Goal: Information Seeking & Learning: Learn about a topic

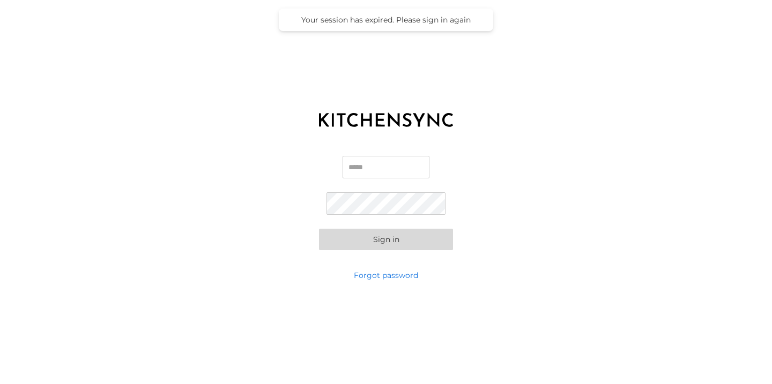
type input "**********"
click at [376, 236] on button "Sign in" at bounding box center [386, 239] width 134 height 21
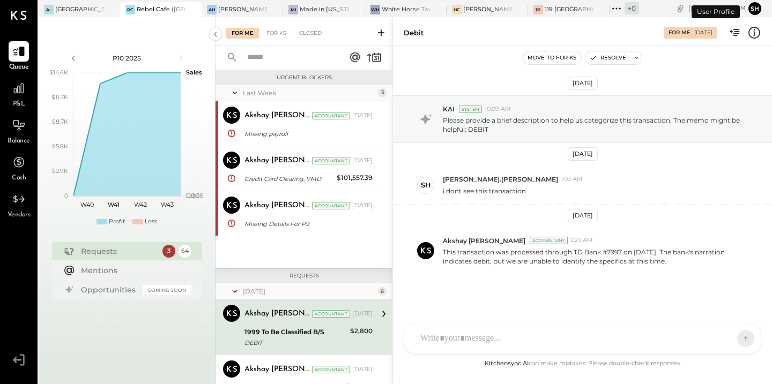
scroll to position [100, 0]
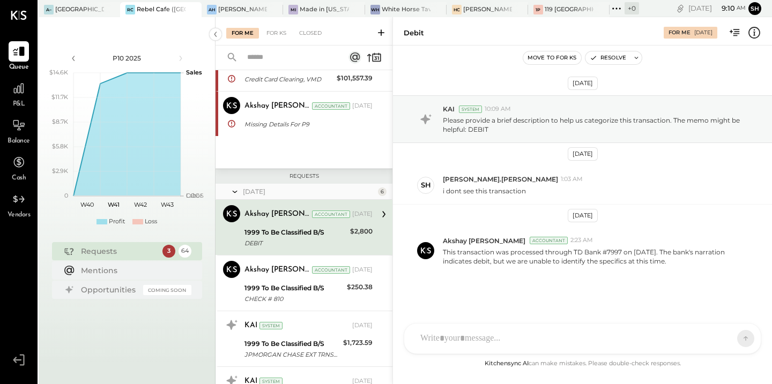
click at [621, 5] on icon at bounding box center [617, 9] width 14 height 14
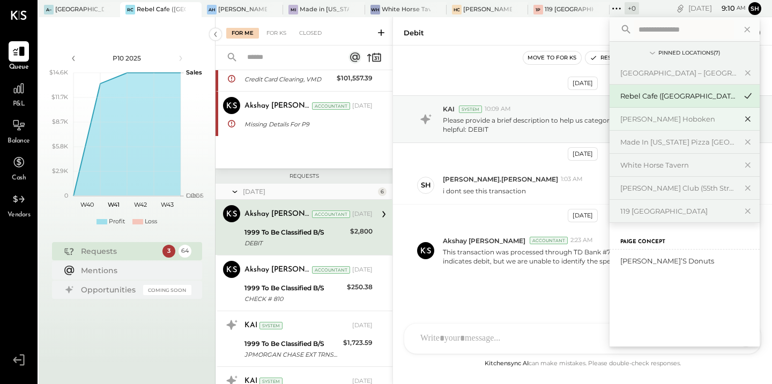
click at [745, 122] on icon at bounding box center [748, 119] width 13 height 14
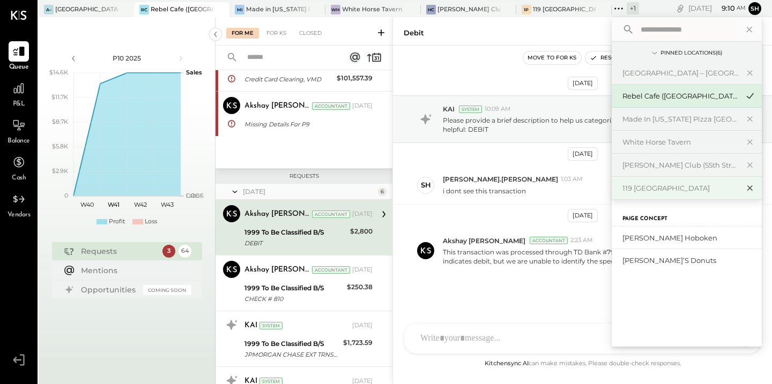
click at [753, 186] on icon at bounding box center [750, 188] width 13 height 14
click at [751, 165] on icon at bounding box center [750, 165] width 13 height 14
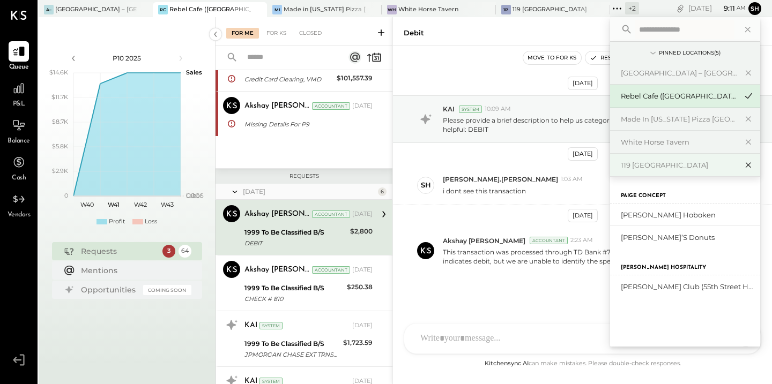
click at [750, 166] on icon at bounding box center [748, 165] width 5 height 5
click at [746, 164] on icon at bounding box center [748, 165] width 13 height 14
click at [749, 166] on icon at bounding box center [748, 165] width 13 height 14
click at [751, 167] on icon at bounding box center [748, 165] width 5 height 5
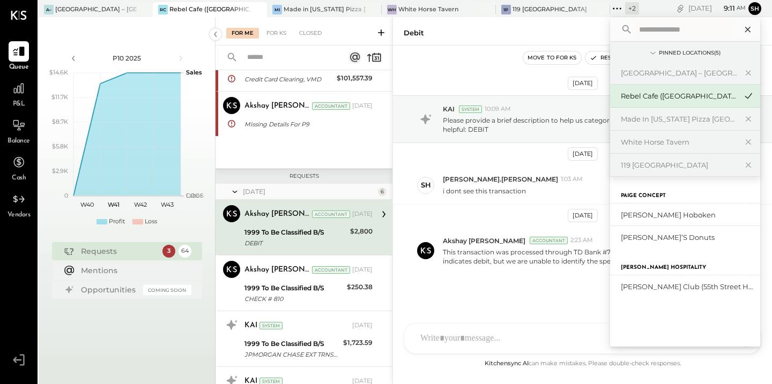
click at [746, 28] on icon at bounding box center [747, 29] width 5 height 5
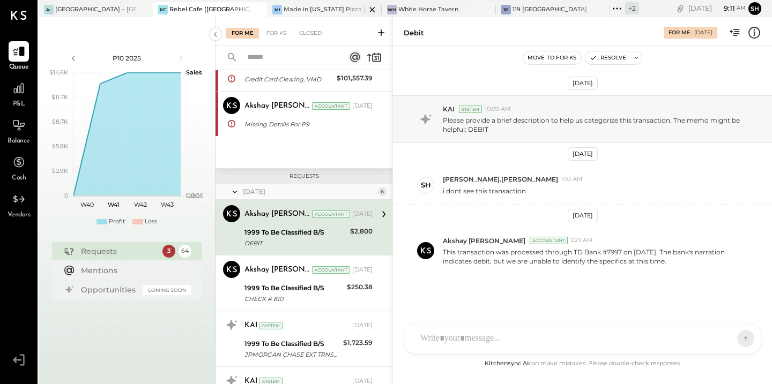
click at [305, 14] on div "Mi Made in [US_STATE] Pizza [GEOGRAPHIC_DATA]" at bounding box center [316, 10] width 98 height 10
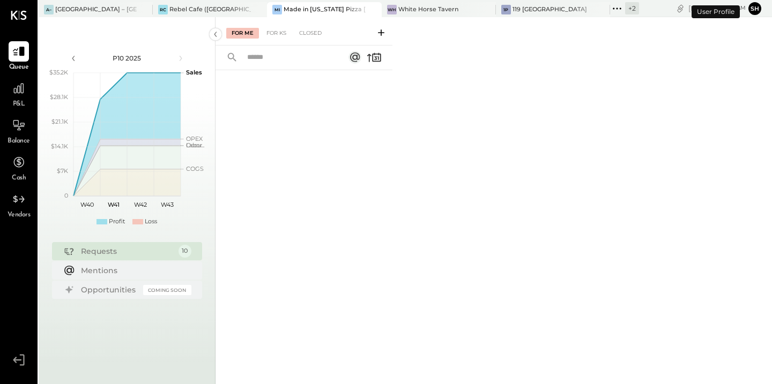
click at [613, 8] on icon at bounding box center [617, 9] width 14 height 14
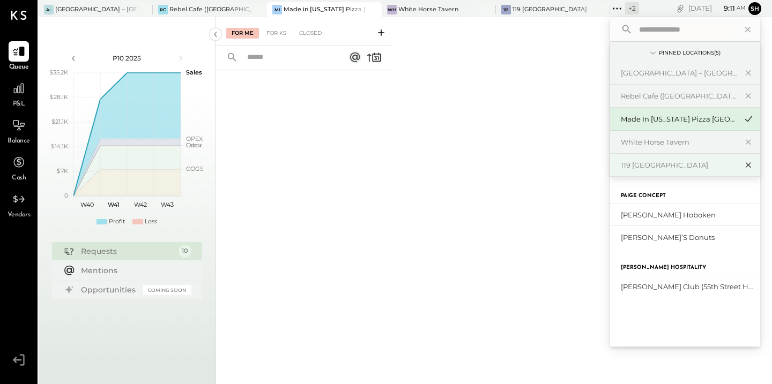
click at [747, 164] on icon at bounding box center [748, 165] width 13 height 14
click at [749, 97] on icon at bounding box center [748, 96] width 13 height 14
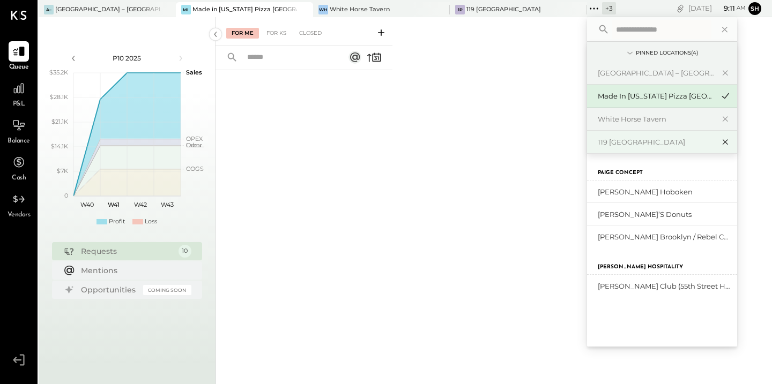
click at [723, 140] on icon at bounding box center [725, 142] width 5 height 5
click at [597, 149] on div "119 [GEOGRAPHIC_DATA]" at bounding box center [662, 142] width 150 height 23
click at [719, 142] on icon at bounding box center [725, 142] width 13 height 14
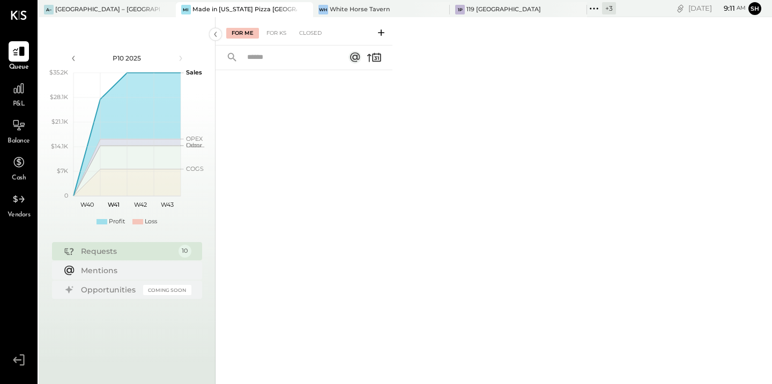
click at [388, 101] on div at bounding box center [304, 213] width 177 height 286
click at [20, 87] on icon at bounding box center [19, 89] width 14 height 14
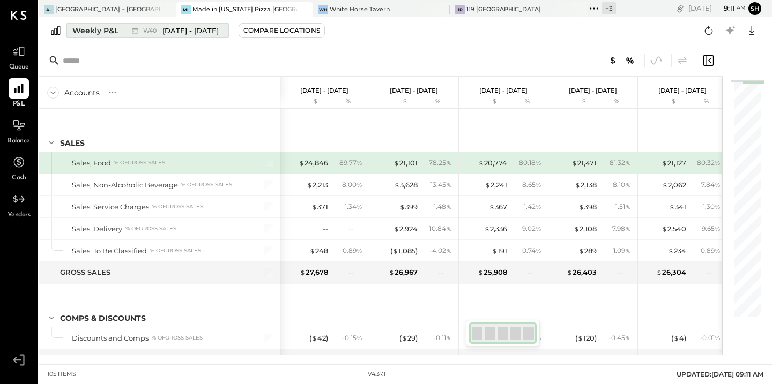
click at [94, 31] on div "Weekly P&L" at bounding box center [95, 30] width 46 height 11
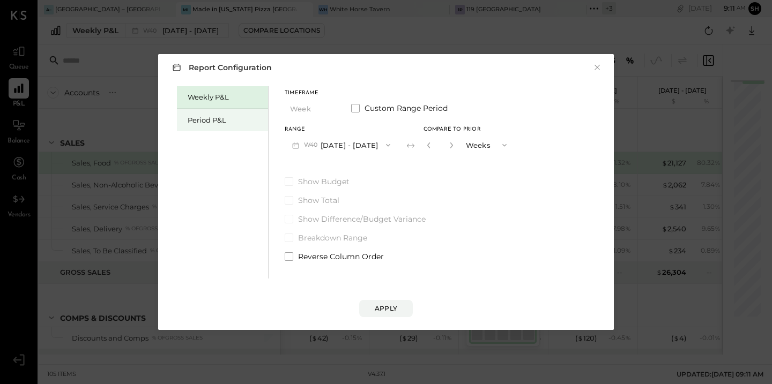
click at [227, 112] on div "Period P&L" at bounding box center [222, 120] width 91 height 23
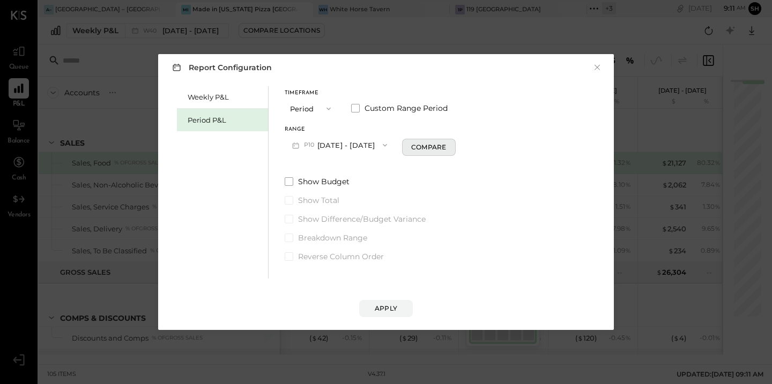
click at [428, 147] on button "Compare" at bounding box center [429, 147] width 54 height 17
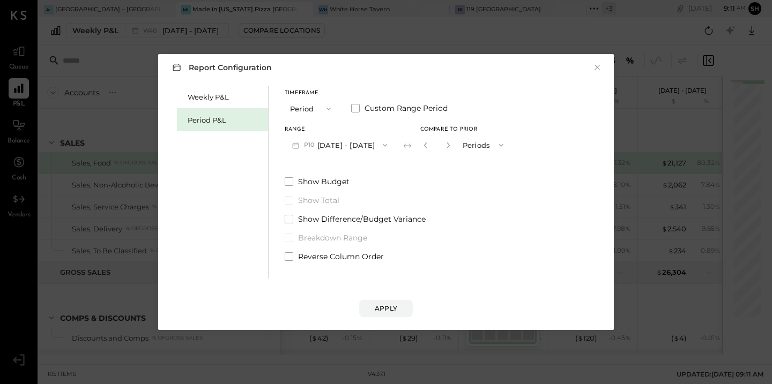
click at [472, 143] on div "*" at bounding box center [448, 145] width 57 height 20
click at [451, 143] on icon "button" at bounding box center [448, 145] width 6 height 6
click at [453, 141] on button "button" at bounding box center [448, 145] width 9 height 12
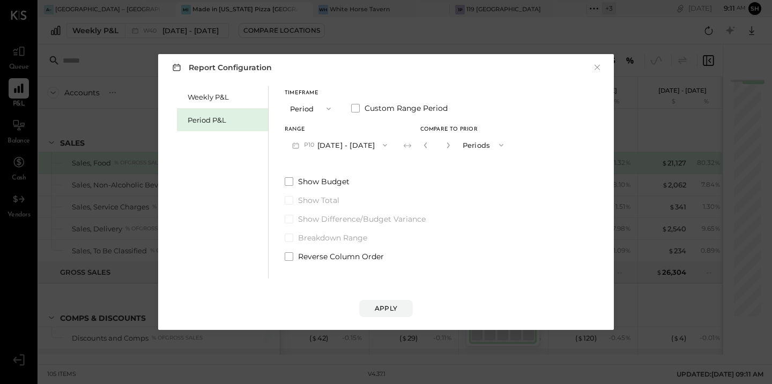
click at [471, 145] on div "*" at bounding box center [448, 145] width 57 height 20
click at [451, 144] on icon "button" at bounding box center [448, 145] width 6 height 6
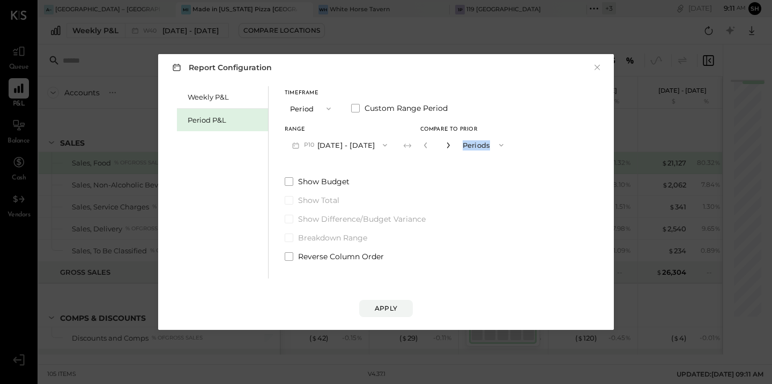
click at [451, 144] on icon "button" at bounding box center [448, 145] width 6 height 6
type input "*"
click at [384, 303] on button "Apply" at bounding box center [386, 308] width 54 height 17
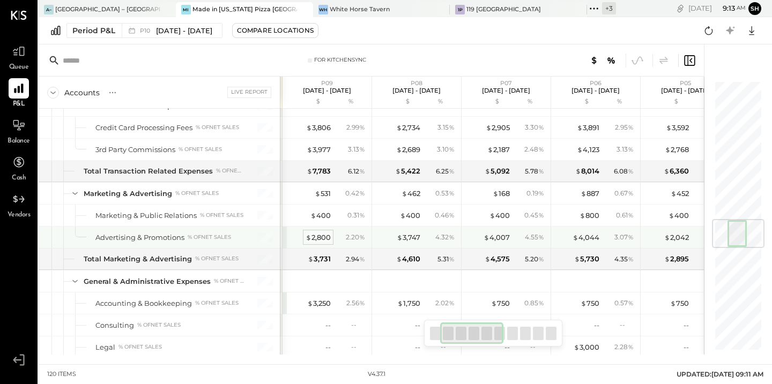
click at [319, 239] on div "$ 2,800" at bounding box center [318, 238] width 25 height 10
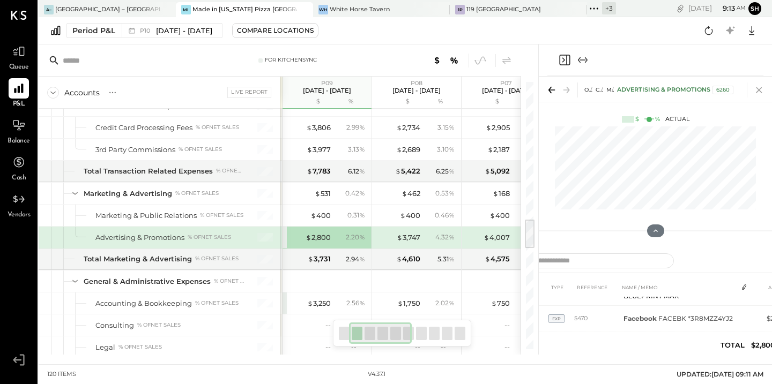
click at [762, 92] on icon at bounding box center [759, 90] width 15 height 15
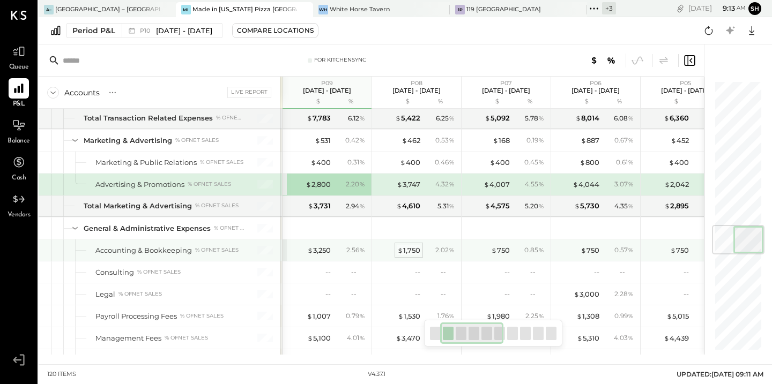
click at [411, 249] on div "$ 1,750" at bounding box center [408, 251] width 23 height 10
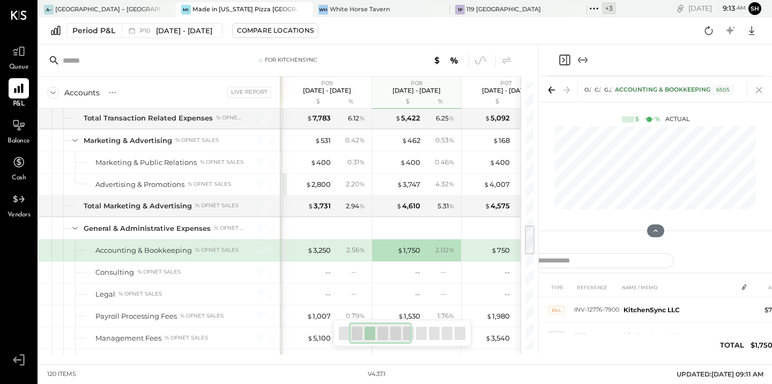
click at [756, 92] on icon at bounding box center [759, 90] width 15 height 15
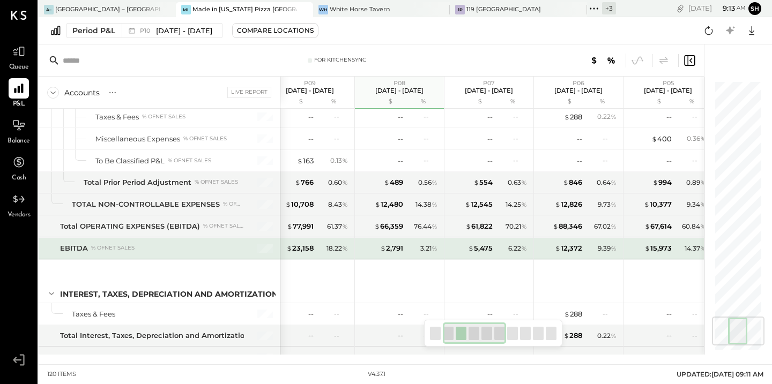
scroll to position [2001, 0]
